Goal: Task Accomplishment & Management: Manage account settings

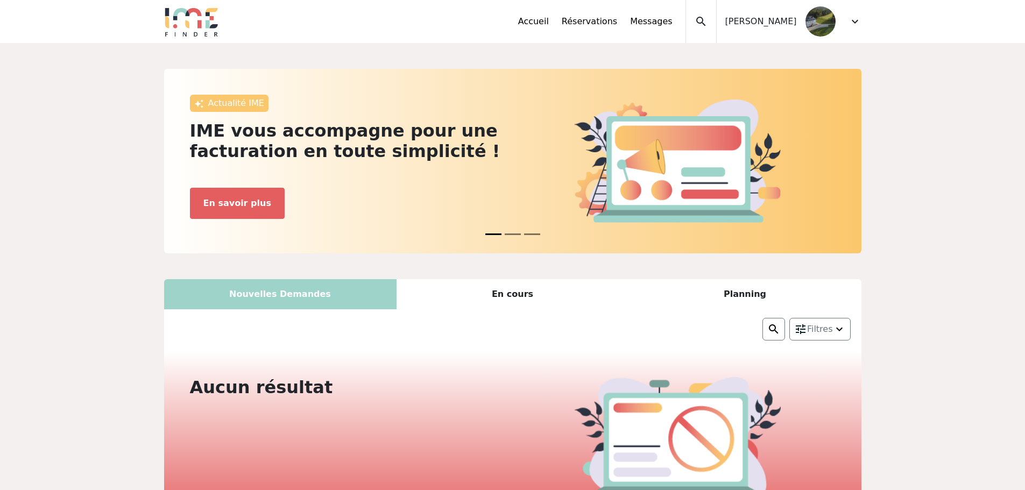
click at [815, 24] on img at bounding box center [820, 21] width 30 height 30
click at [847, 24] on div "Accueil Réservations Messages Mes données personnelles Données société Mes étab…" at bounding box center [689, 21] width 343 height 43
click at [855, 20] on span "expand_more" at bounding box center [854, 21] width 13 height 13
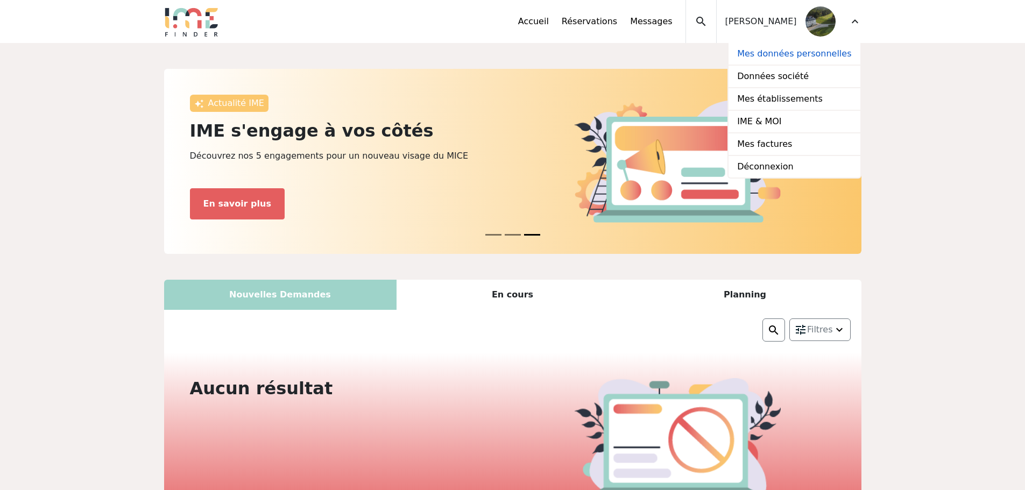
click at [794, 53] on link "Mes données personnelles" at bounding box center [793, 54] width 131 height 23
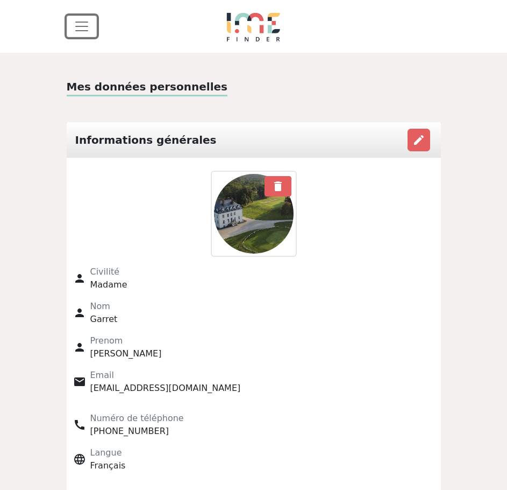
click at [82, 18] on span "Toggle navigation" at bounding box center [82, 26] width 16 height 16
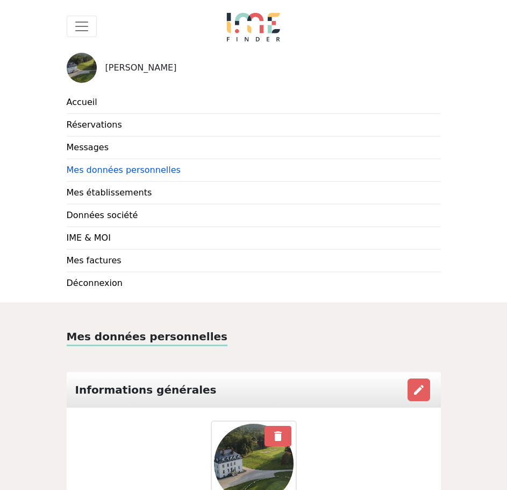
click at [95, 174] on link "Mes données personnelles" at bounding box center [254, 170] width 374 height 23
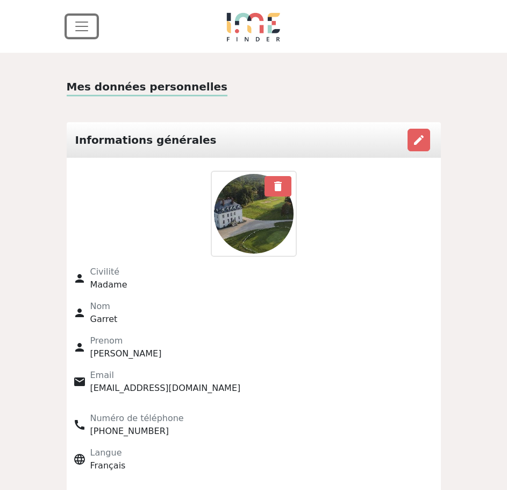
click at [79, 21] on span "Toggle navigation" at bounding box center [82, 26] width 16 height 16
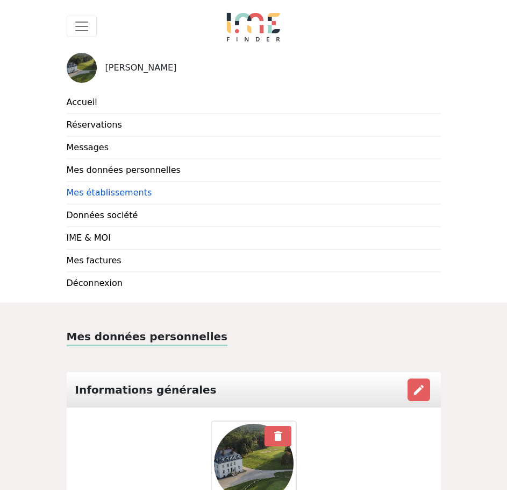
click at [87, 191] on link "Mes établissements" at bounding box center [254, 193] width 374 height 23
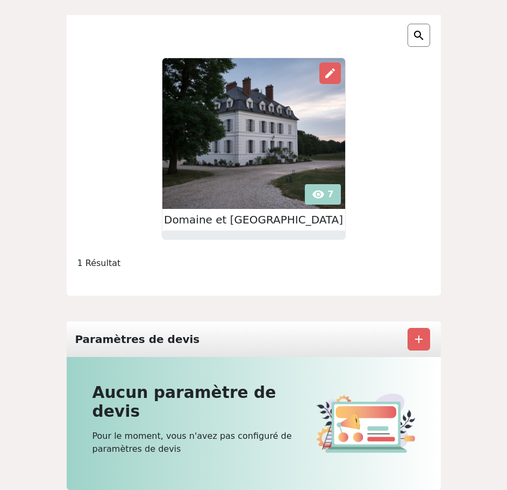
scroll to position [52, 0]
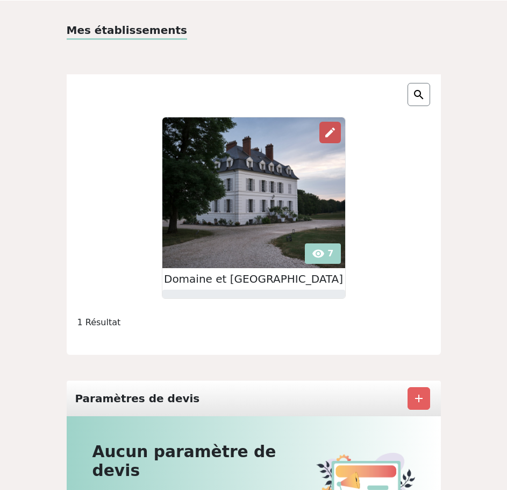
click at [324, 129] on span "edit" at bounding box center [330, 132] width 13 height 13
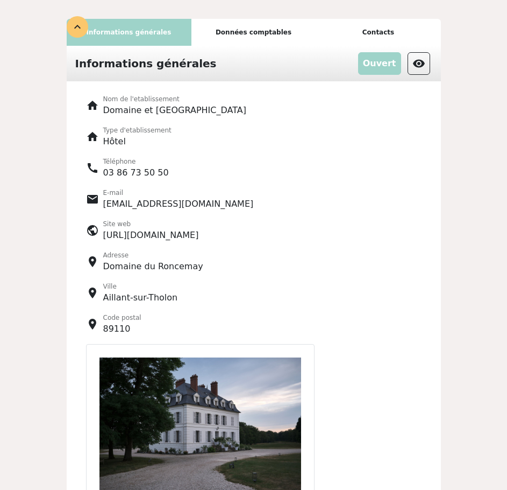
scroll to position [20, 0]
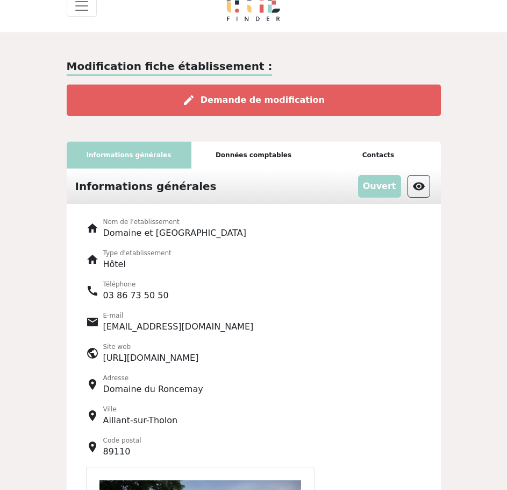
click at [285, 153] on div "Données comptables" at bounding box center [254, 154] width 125 height 27
